Goal: Navigation & Orientation: Find specific page/section

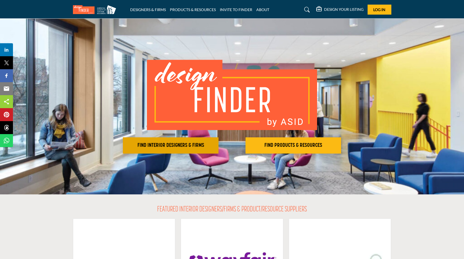
click at [180, 143] on h2 "FIND INTERIOR DESIGNERS & FIRMS" at bounding box center [171, 145] width 92 height 6
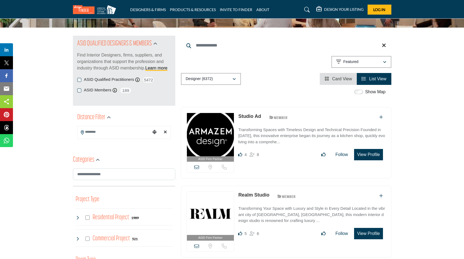
scroll to position [66, 0]
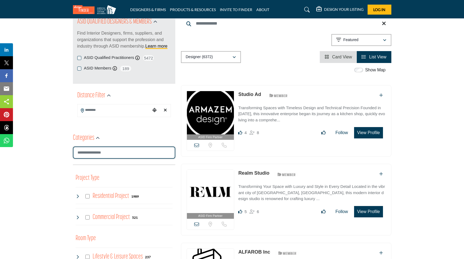
click at [132, 158] on input "Search Category" at bounding box center [124, 153] width 102 height 12
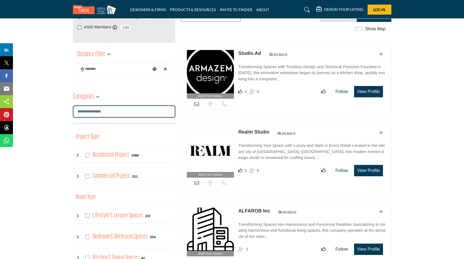
scroll to position [108, 0]
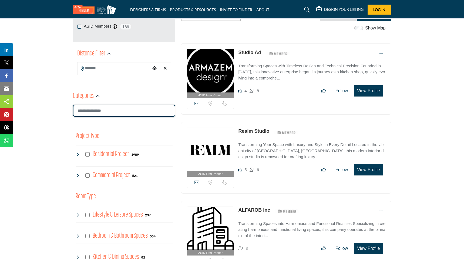
click at [94, 115] on input "Search Category" at bounding box center [124, 111] width 102 height 12
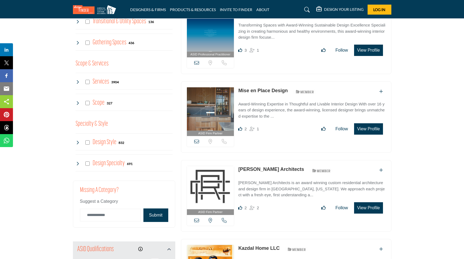
scroll to position [385, 0]
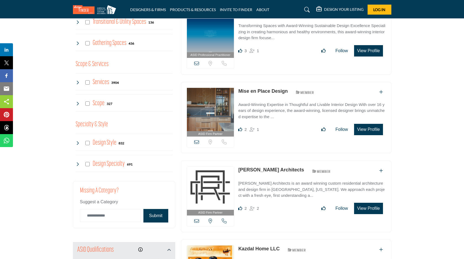
click at [76, 84] on icon at bounding box center [78, 82] width 4 height 4
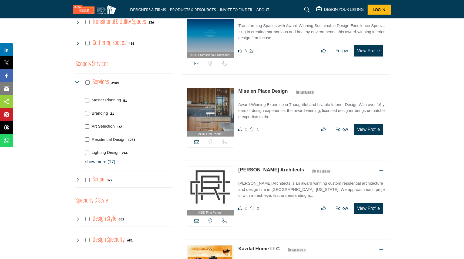
click at [77, 83] on icon at bounding box center [78, 82] width 4 height 4
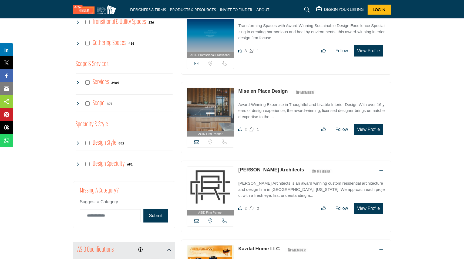
click at [77, 104] on icon at bounding box center [78, 103] width 4 height 4
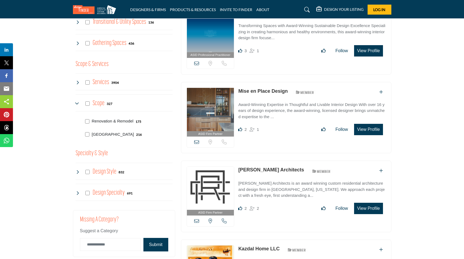
click at [77, 104] on icon at bounding box center [78, 103] width 4 height 4
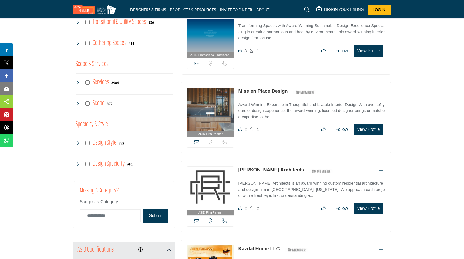
scroll to position [388, 0]
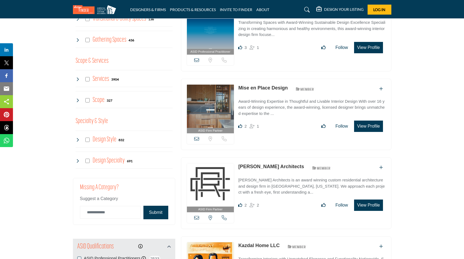
click at [79, 142] on div "Design Style 832" at bounding box center [100, 140] width 49 height 10
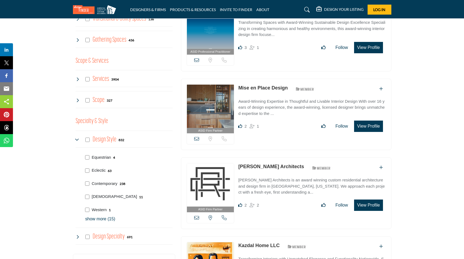
click at [79, 142] on div "Design Style 832" at bounding box center [100, 140] width 49 height 10
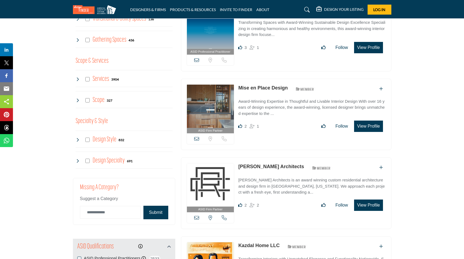
click at [77, 162] on icon at bounding box center [78, 161] width 4 height 4
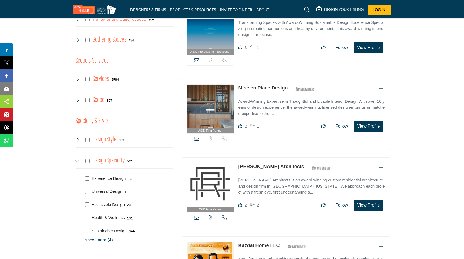
click at [77, 162] on icon at bounding box center [78, 161] width 4 height 4
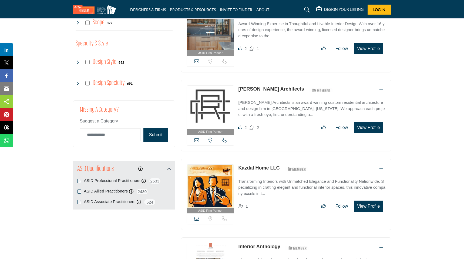
scroll to position [456, 0]
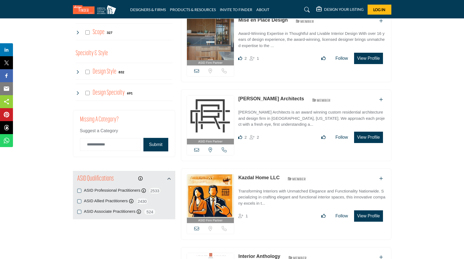
click at [76, 94] on icon at bounding box center [78, 93] width 4 height 4
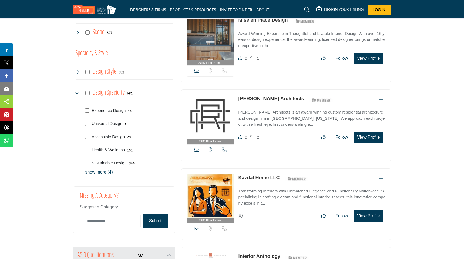
click at [105, 171] on p "show more (4)" at bounding box center [128, 172] width 87 height 6
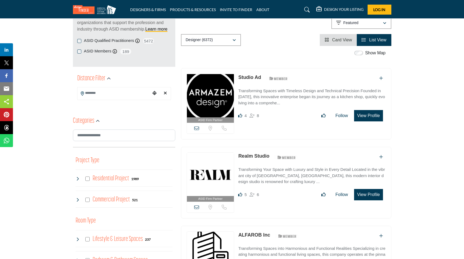
scroll to position [78, 0]
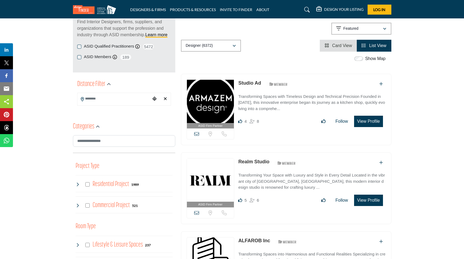
click at [129, 101] on input "Search Location" at bounding box center [114, 99] width 73 height 11
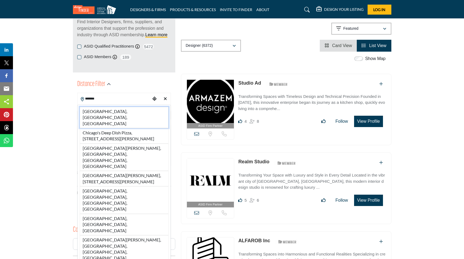
click at [122, 113] on li "Chicago, IL, USA" at bounding box center [124, 117] width 89 height 21
type input "**********"
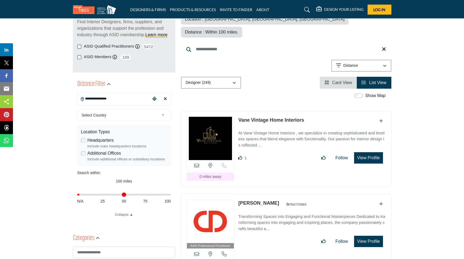
drag, startPoint x: 169, startPoint y: 195, endPoint x: 81, endPoint y: 201, distance: 87.8
click at [81, 195] on input "Distance in miles" at bounding box center [124, 194] width 94 height 1
click at [82, 195] on input "Distance in miles" at bounding box center [124, 194] width 94 height 1
type input "*"
click at [85, 195] on input "Distance in miles" at bounding box center [124, 194] width 94 height 1
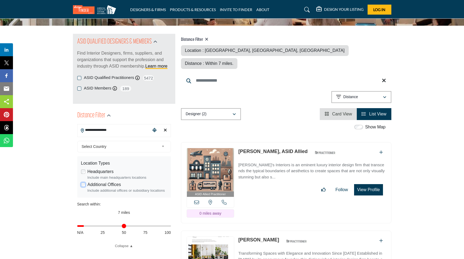
scroll to position [68, 0]
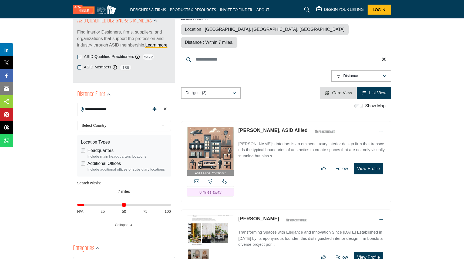
click at [361, 103] on div "Show Map" at bounding box center [371, 106] width 30 height 6
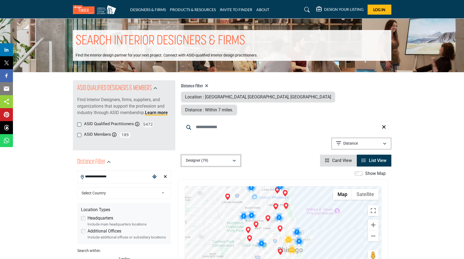
click at [236, 158] on div "button" at bounding box center [234, 160] width 4 height 5
click at [268, 138] on div "**********" at bounding box center [286, 145] width 211 height 14
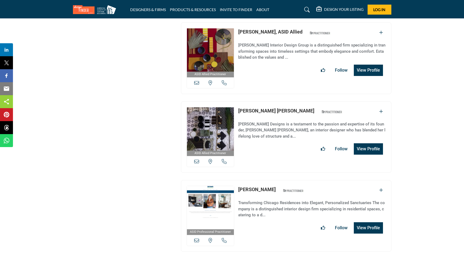
scroll to position [6397, 0]
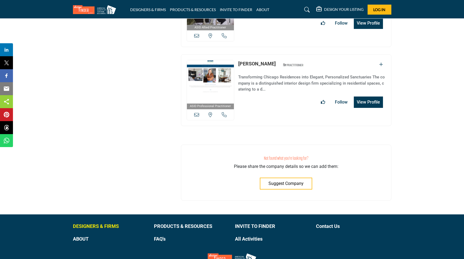
click at [102, 222] on p "DESIGNERS & FIRMS" at bounding box center [110, 225] width 75 height 7
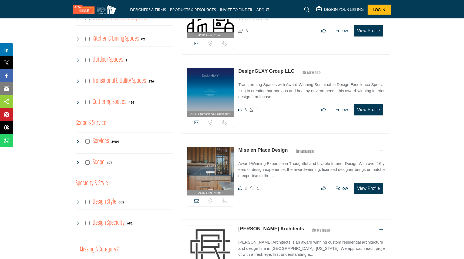
scroll to position [360, 0]
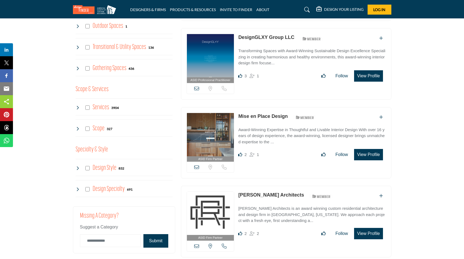
click at [77, 129] on icon at bounding box center [78, 129] width 4 height 4
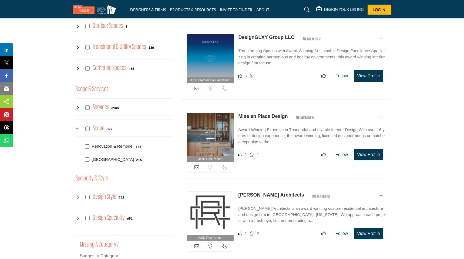
click at [78, 110] on div "Services 3904" at bounding box center [98, 108] width 44 height 10
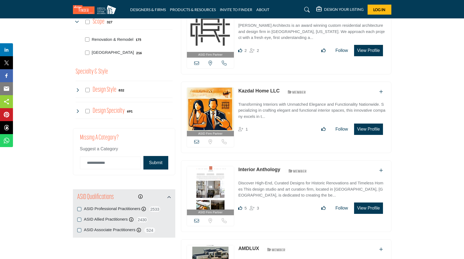
scroll to position [579, 0]
